Goal: Information Seeking & Learning: Learn about a topic

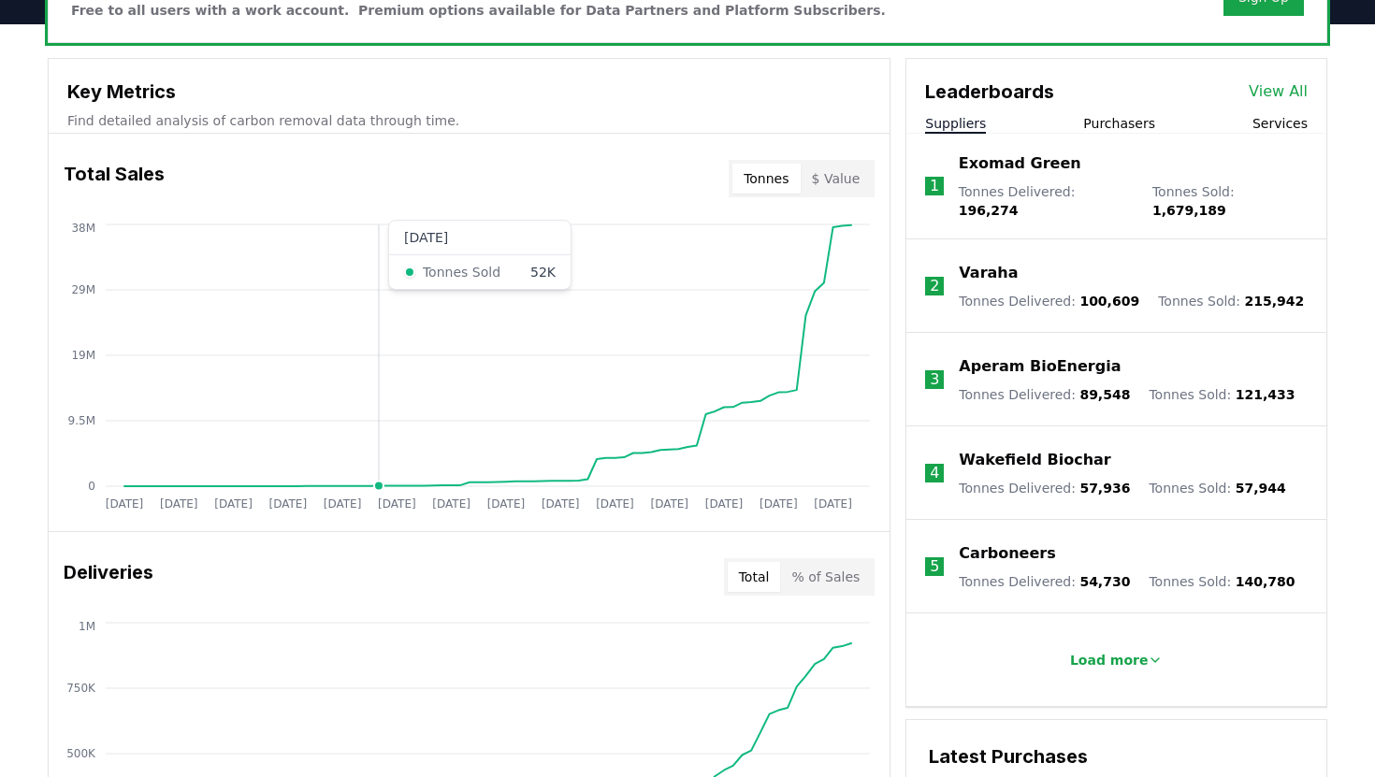
scroll to position [610, 0]
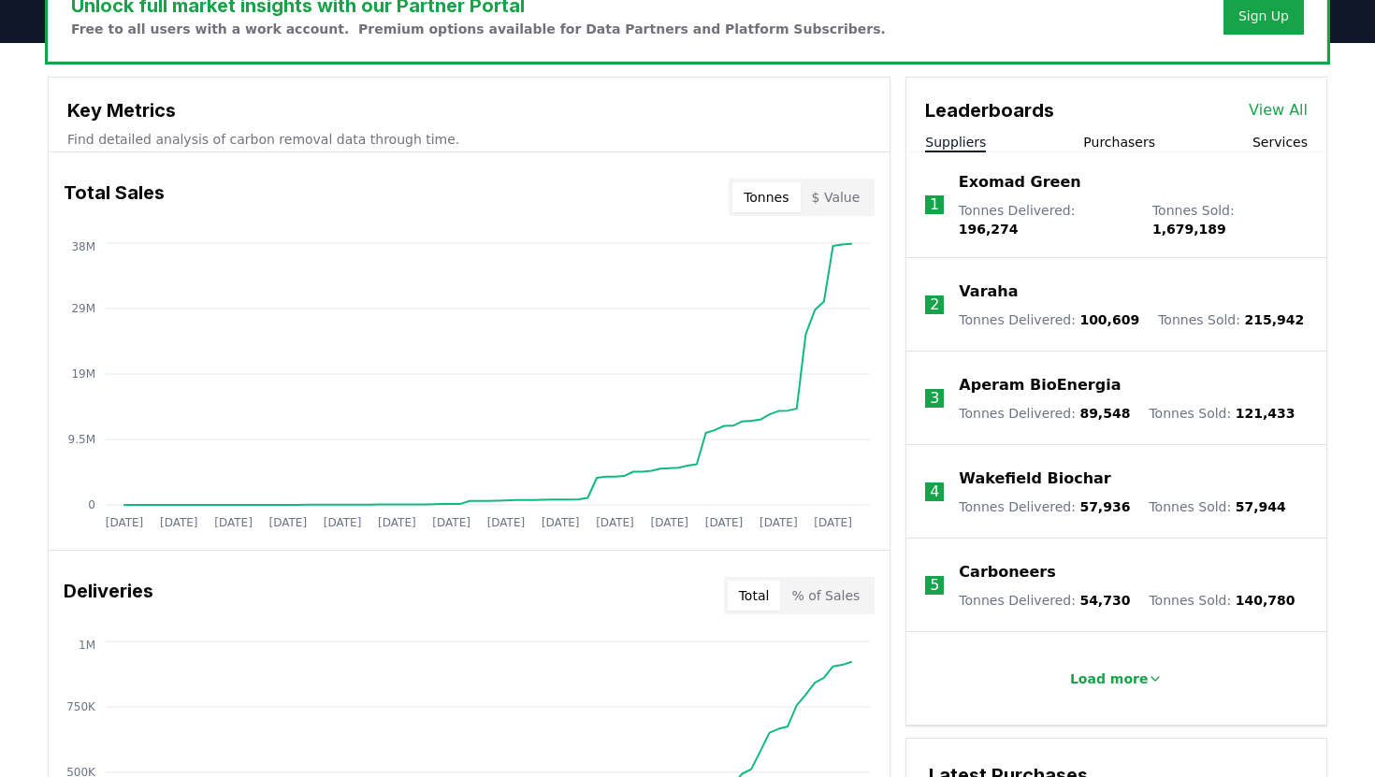
click at [1139, 138] on button "Purchasers" at bounding box center [1119, 142] width 72 height 19
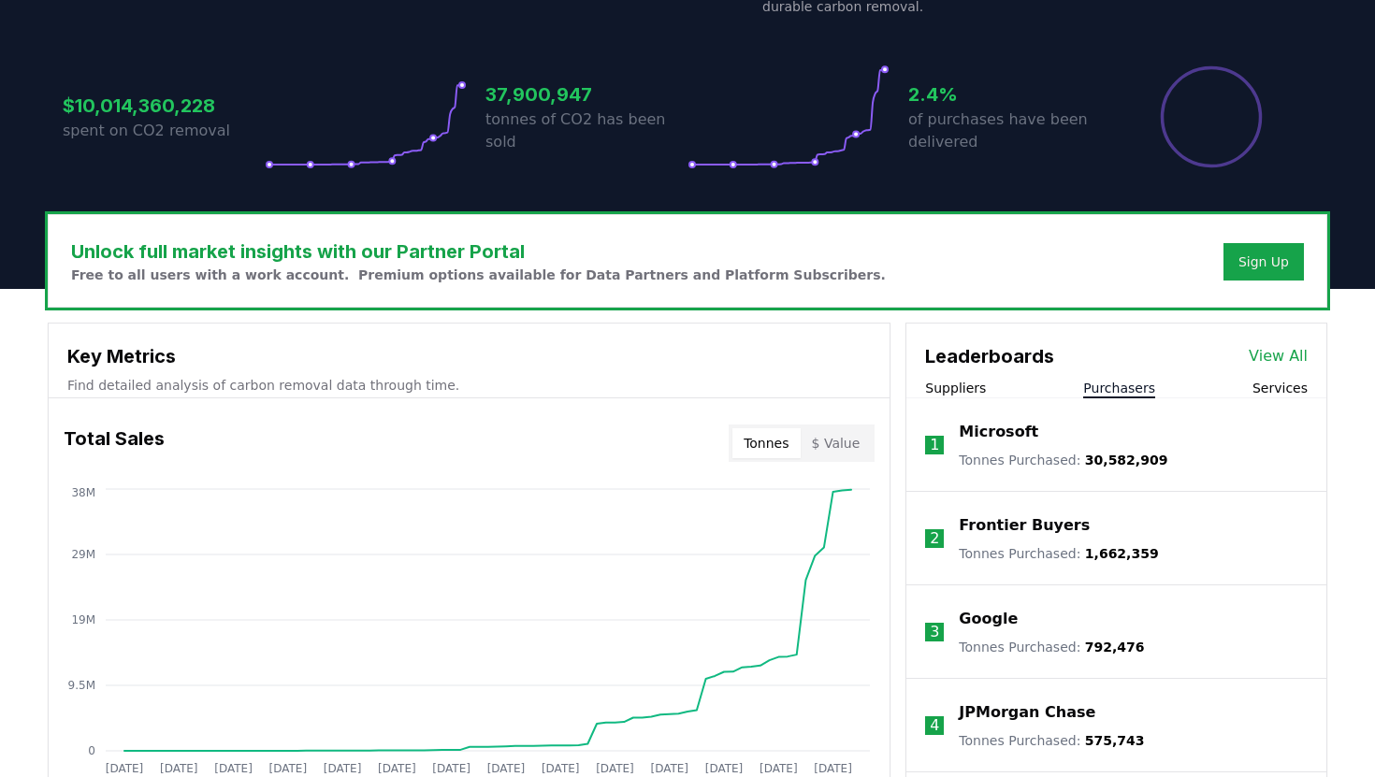
scroll to position [0, 0]
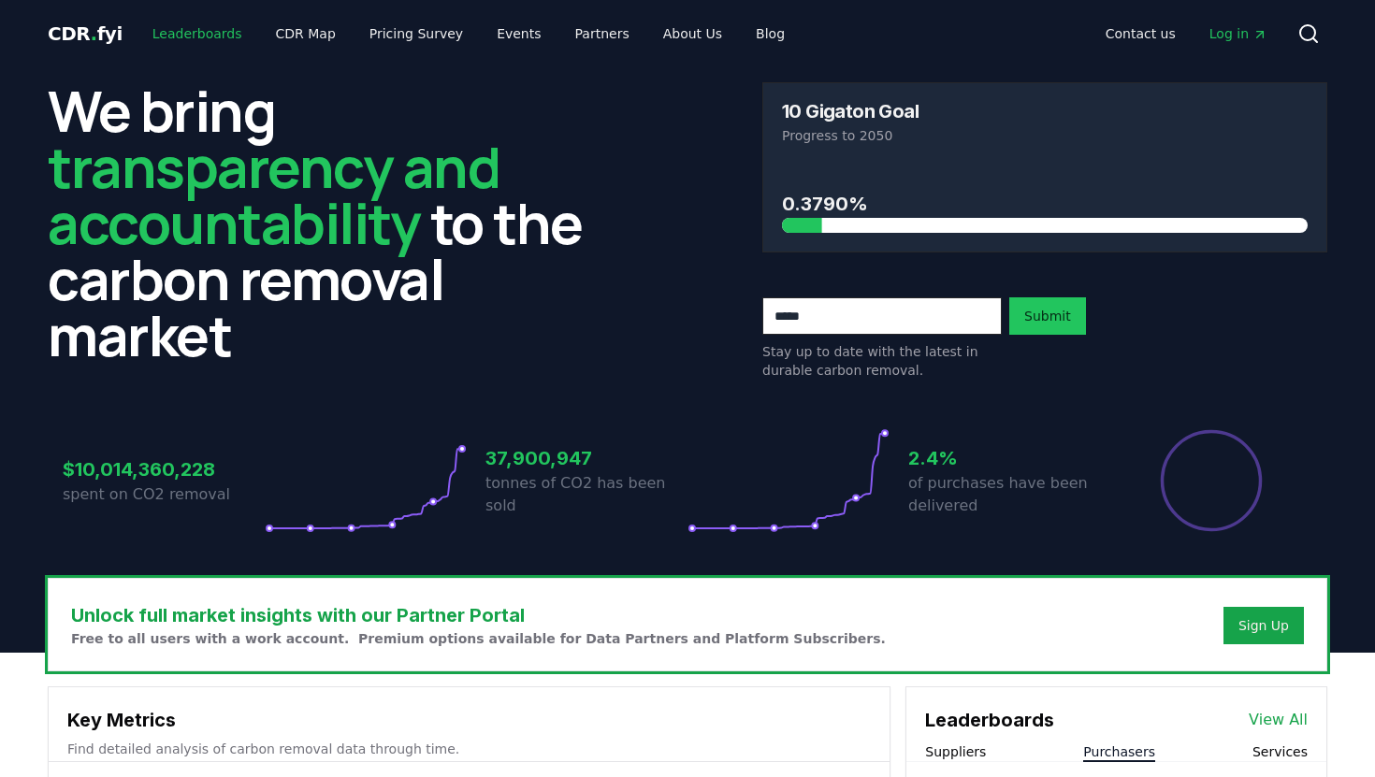
click at [181, 37] on link "Leaderboards" at bounding box center [198, 34] width 120 height 34
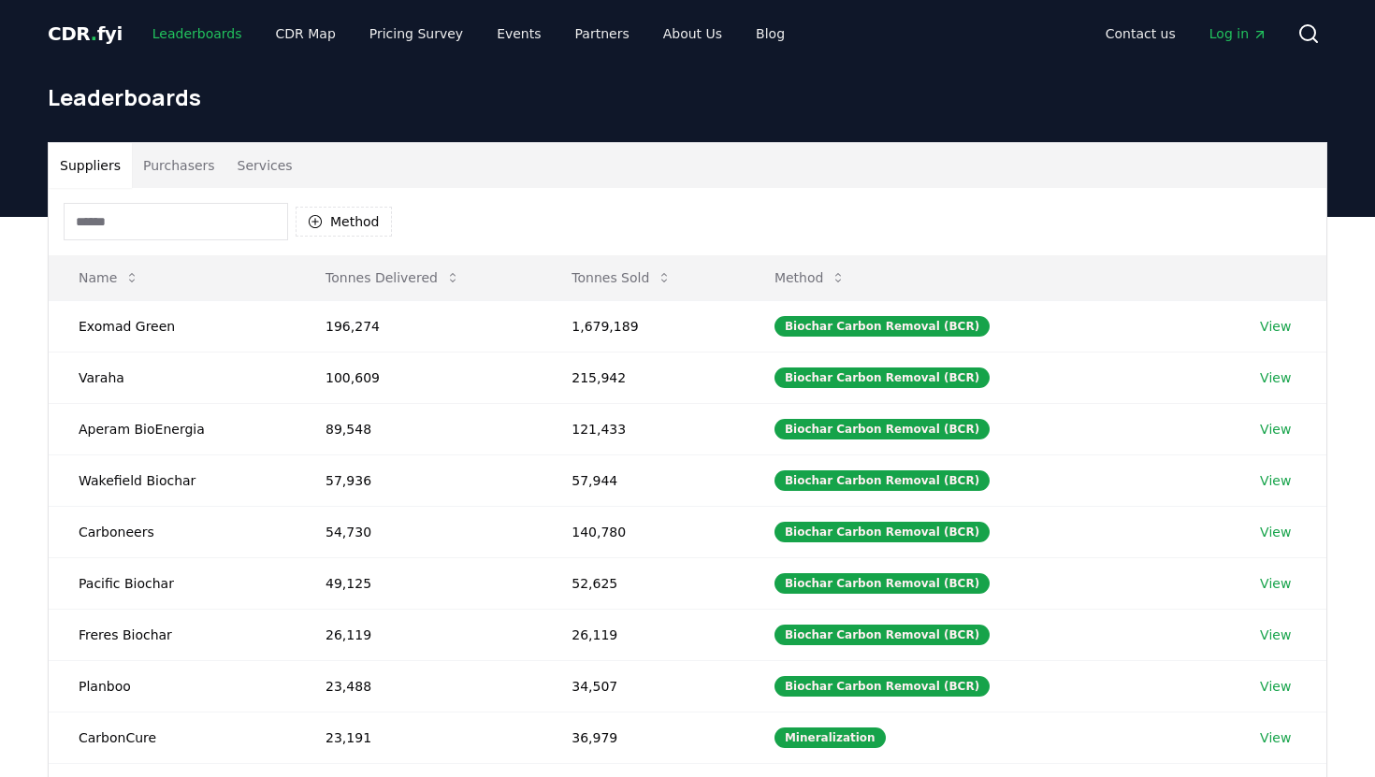
scroll to position [13, 0]
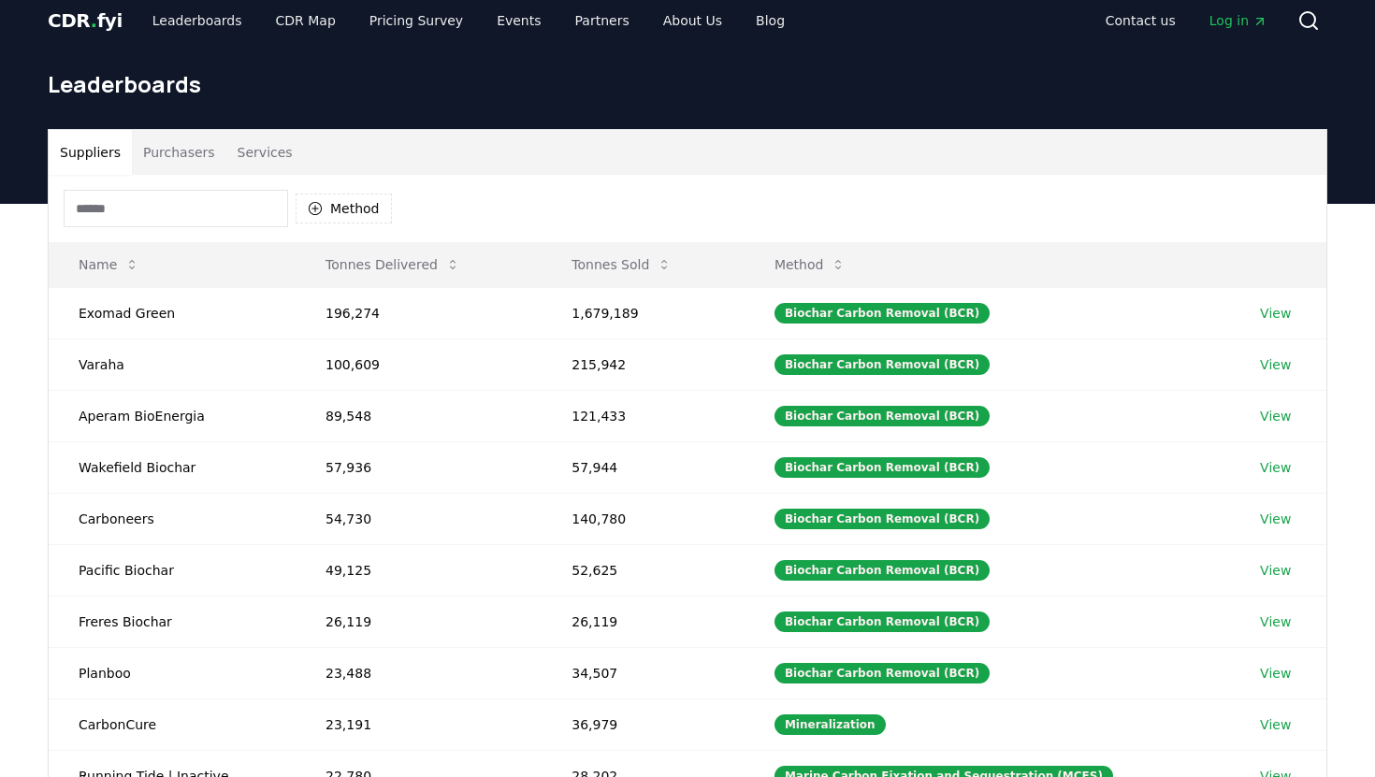
click at [197, 153] on button "Purchasers" at bounding box center [179, 152] width 94 height 45
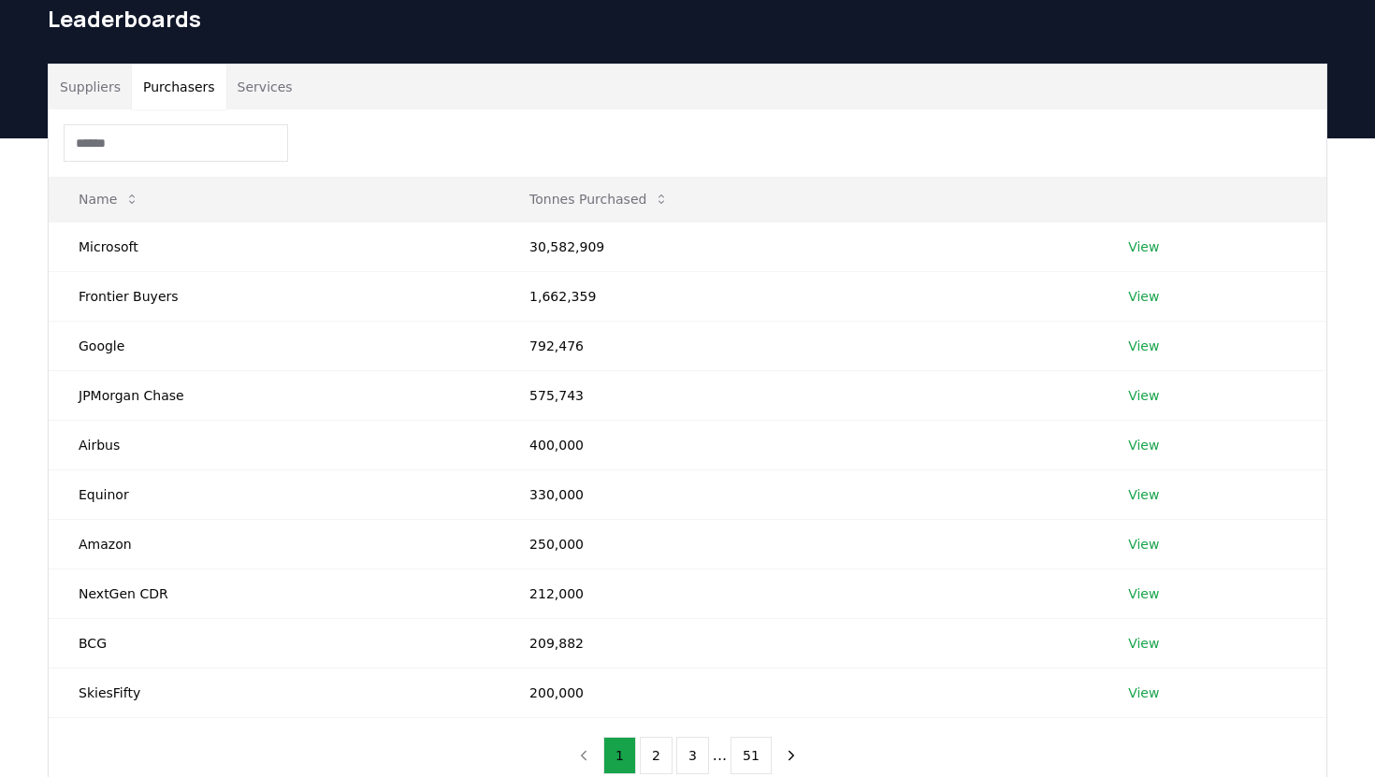
scroll to position [70, 0]
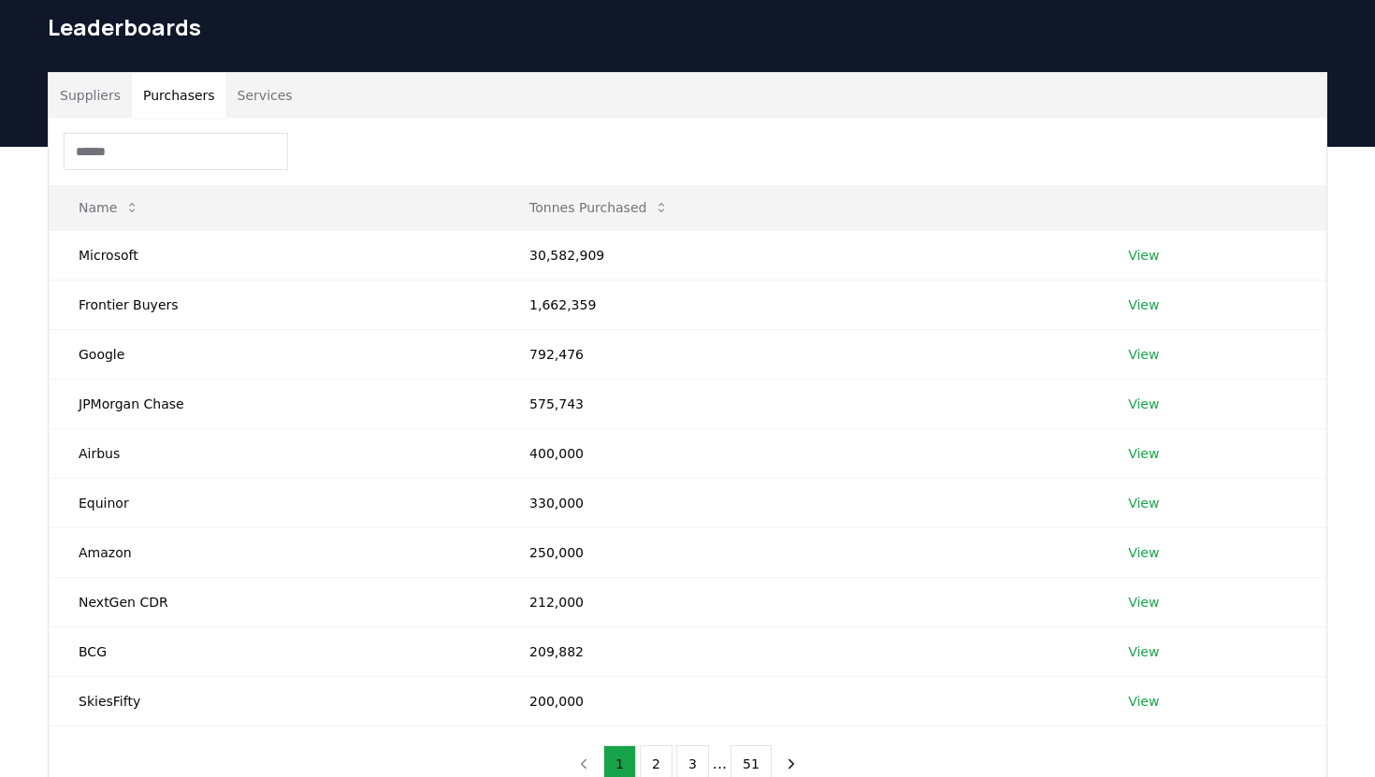
click at [106, 101] on button "Suppliers" at bounding box center [90, 95] width 83 height 45
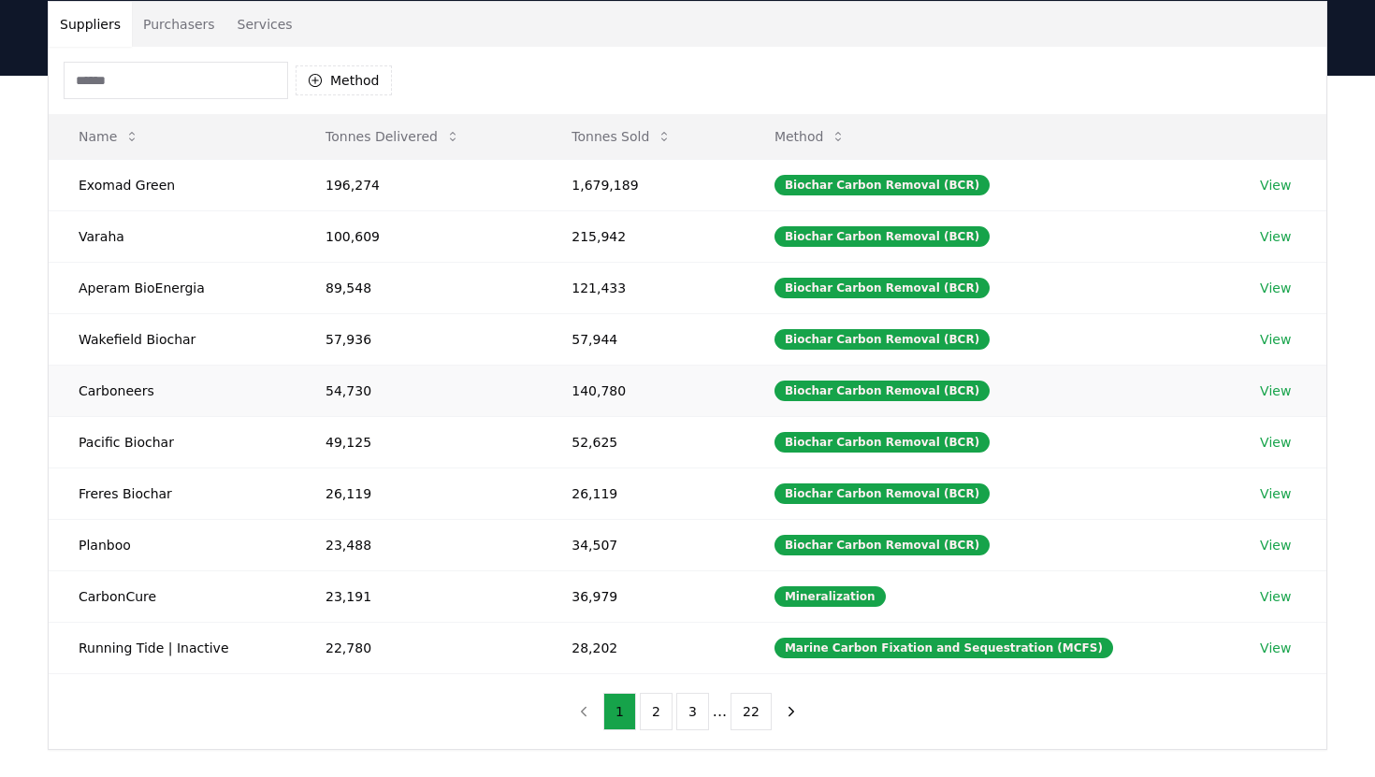
scroll to position [137, 0]
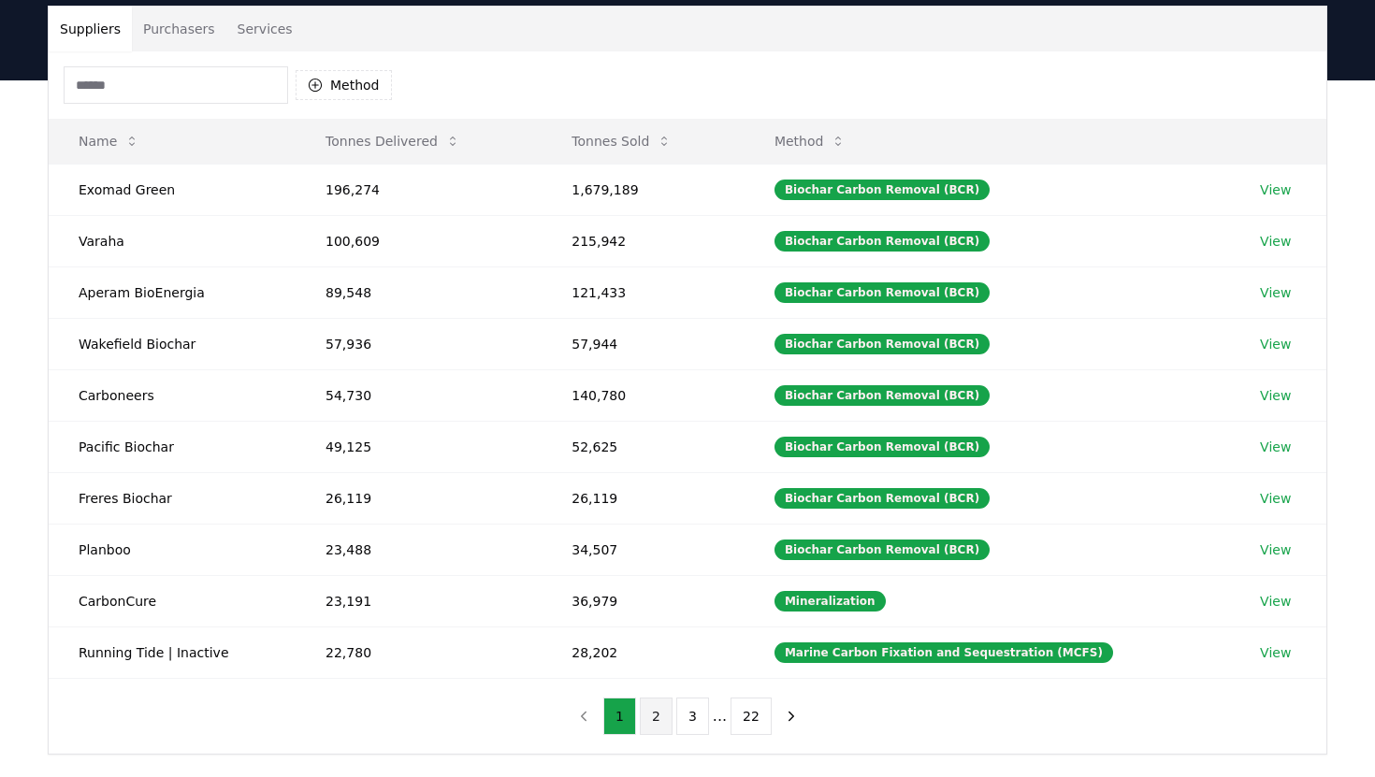
click at [660, 723] on button "2" at bounding box center [656, 716] width 33 height 37
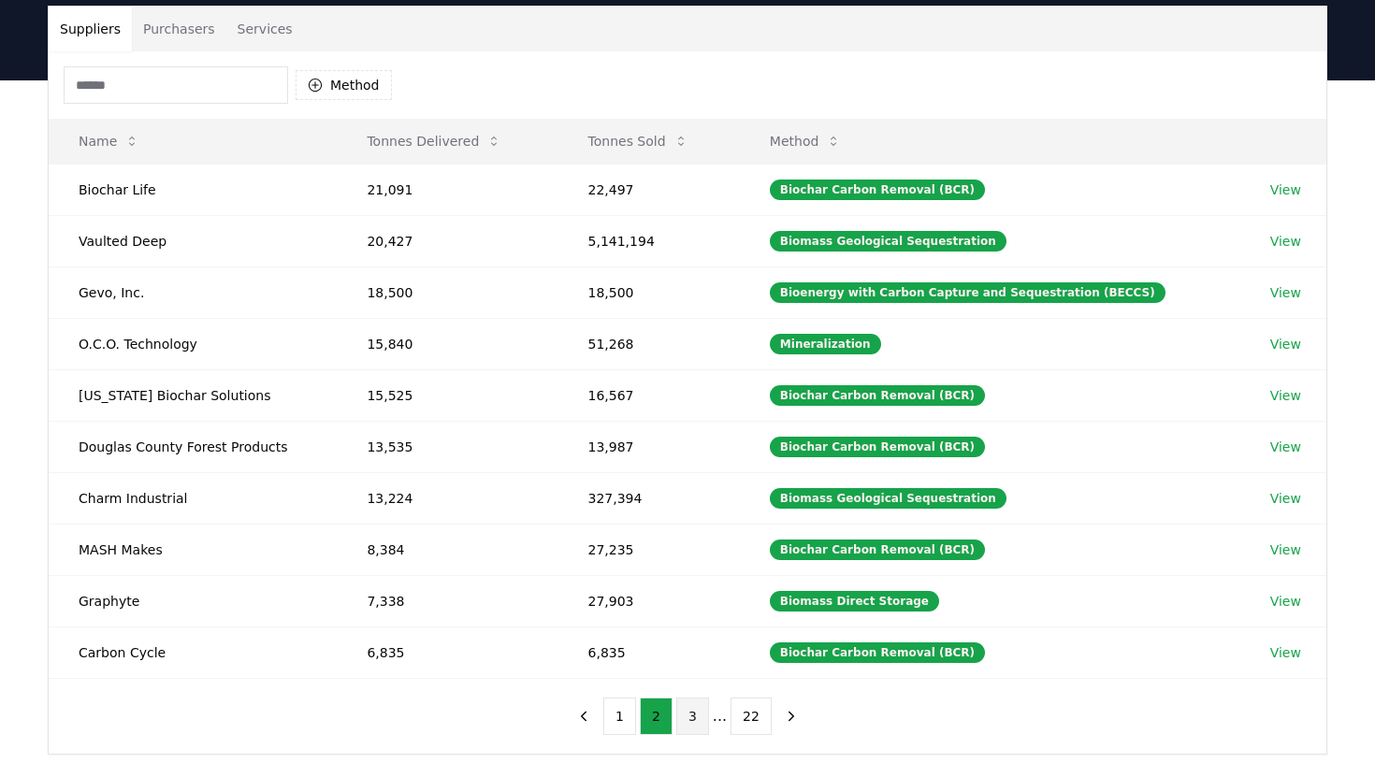
click at [689, 715] on button "3" at bounding box center [692, 716] width 33 height 37
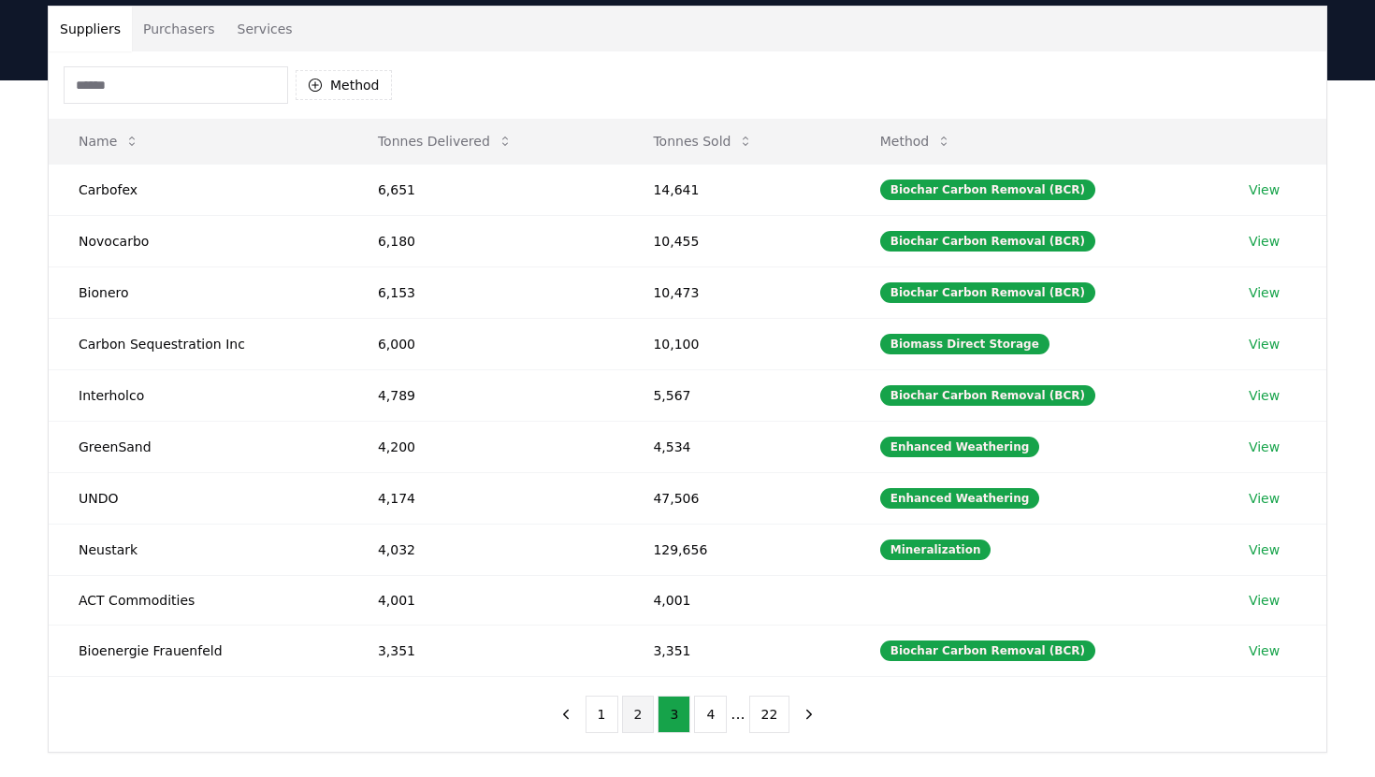
click at [641, 713] on button "2" at bounding box center [638, 714] width 33 height 37
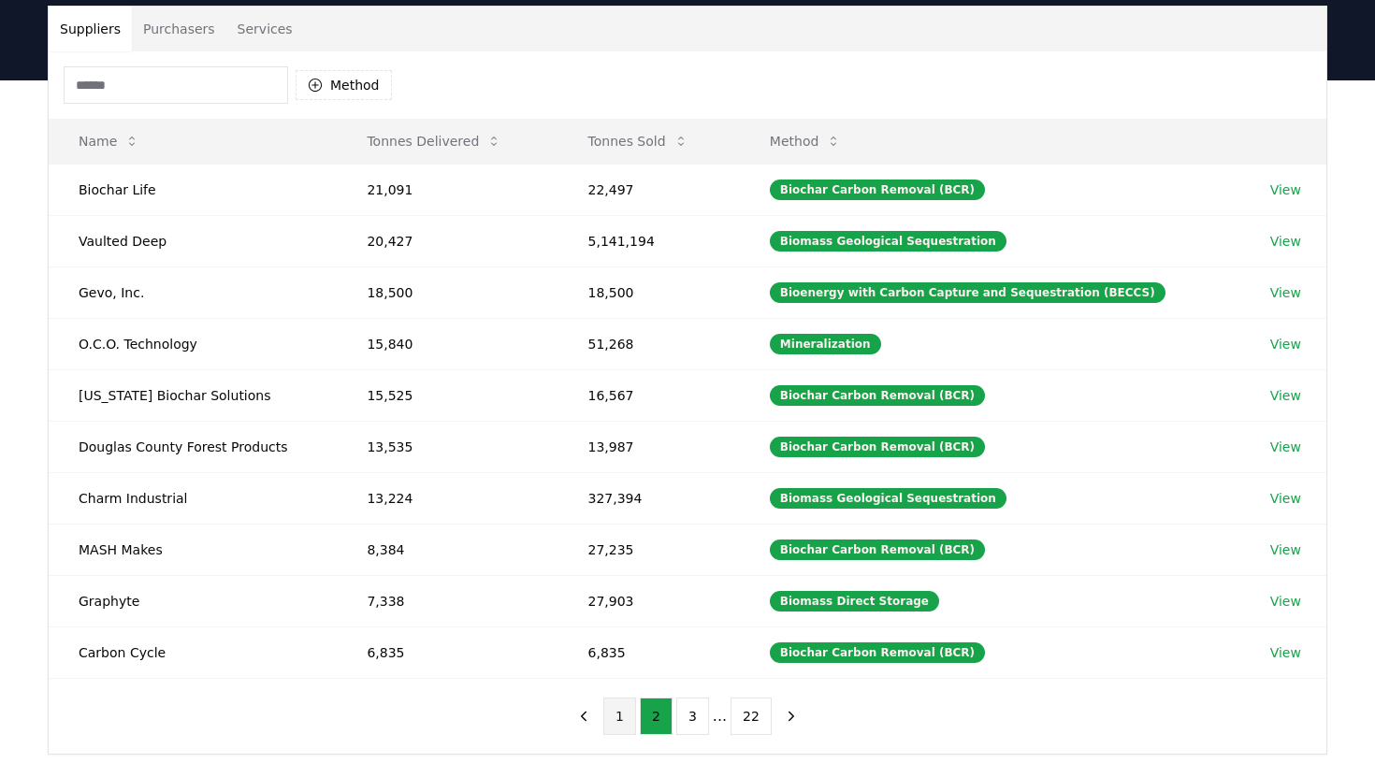
click at [619, 715] on button "1" at bounding box center [619, 716] width 33 height 37
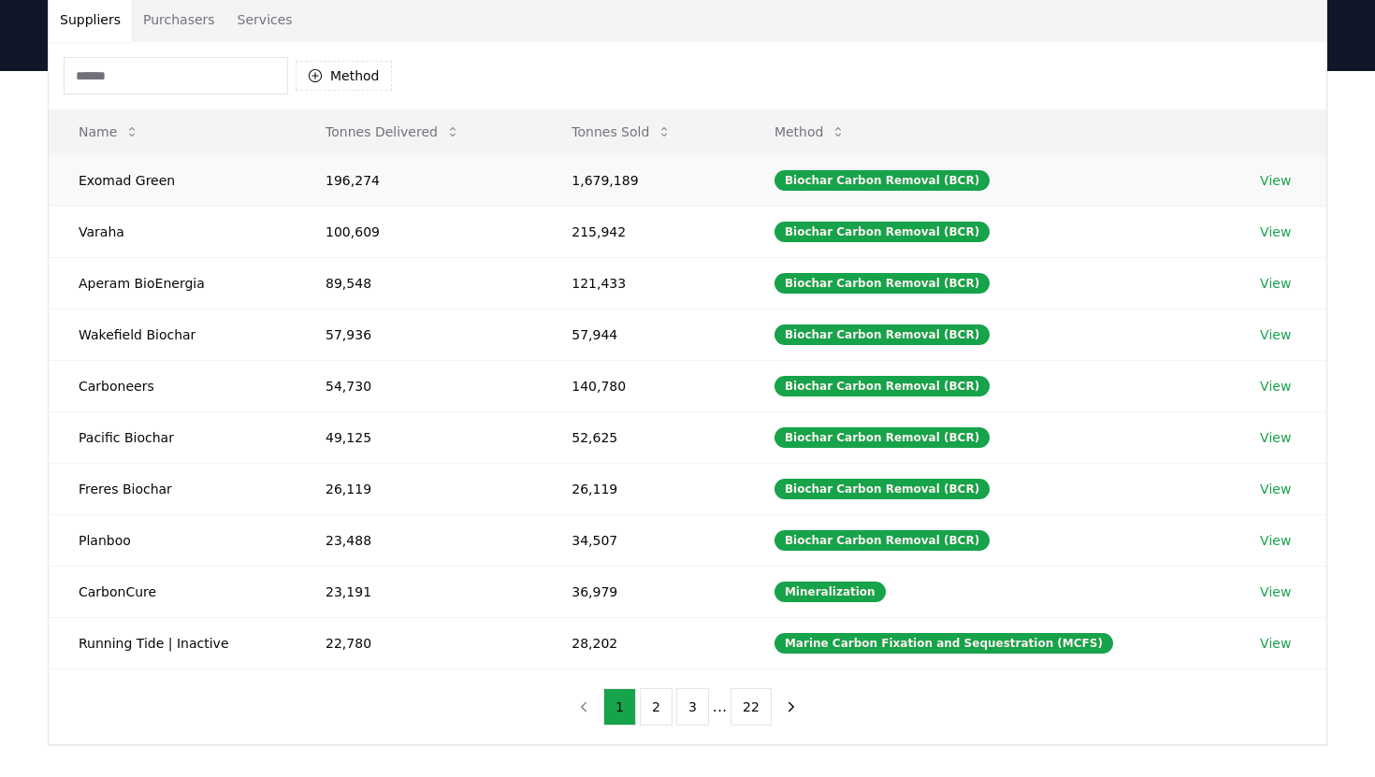
scroll to position [222, 0]
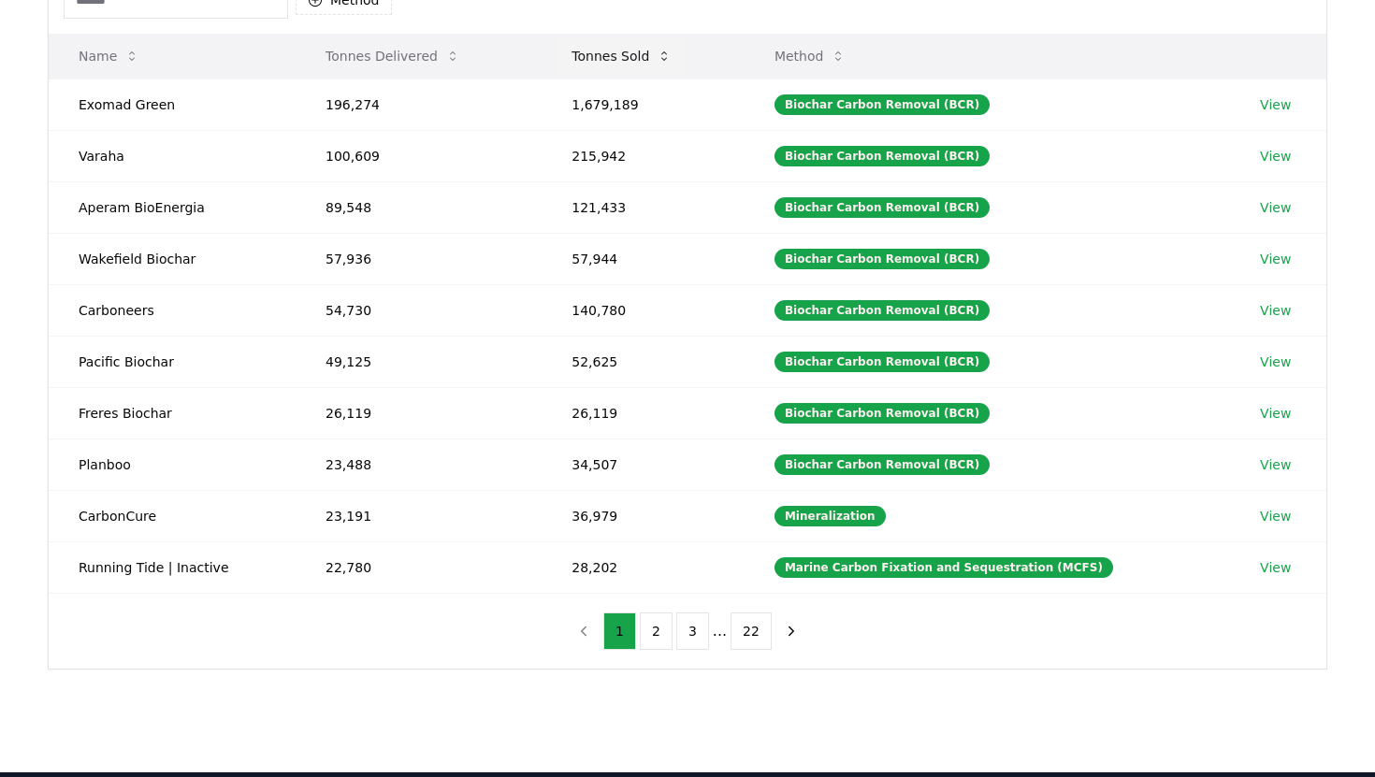
click at [614, 53] on button "Tonnes Sold" at bounding box center [622, 55] width 130 height 37
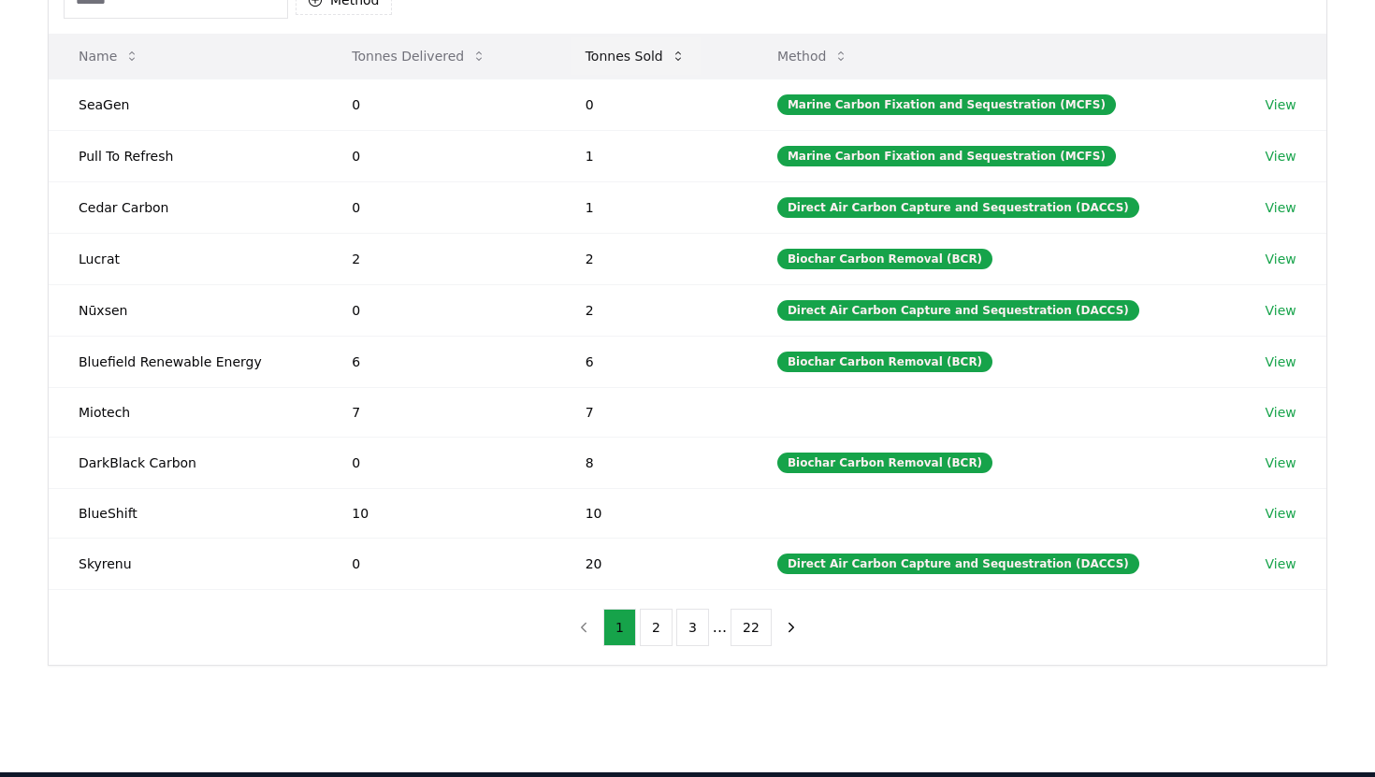
click at [614, 53] on button "Tonnes Sold" at bounding box center [636, 55] width 130 height 37
